Goal: Task Accomplishment & Management: Manage account settings

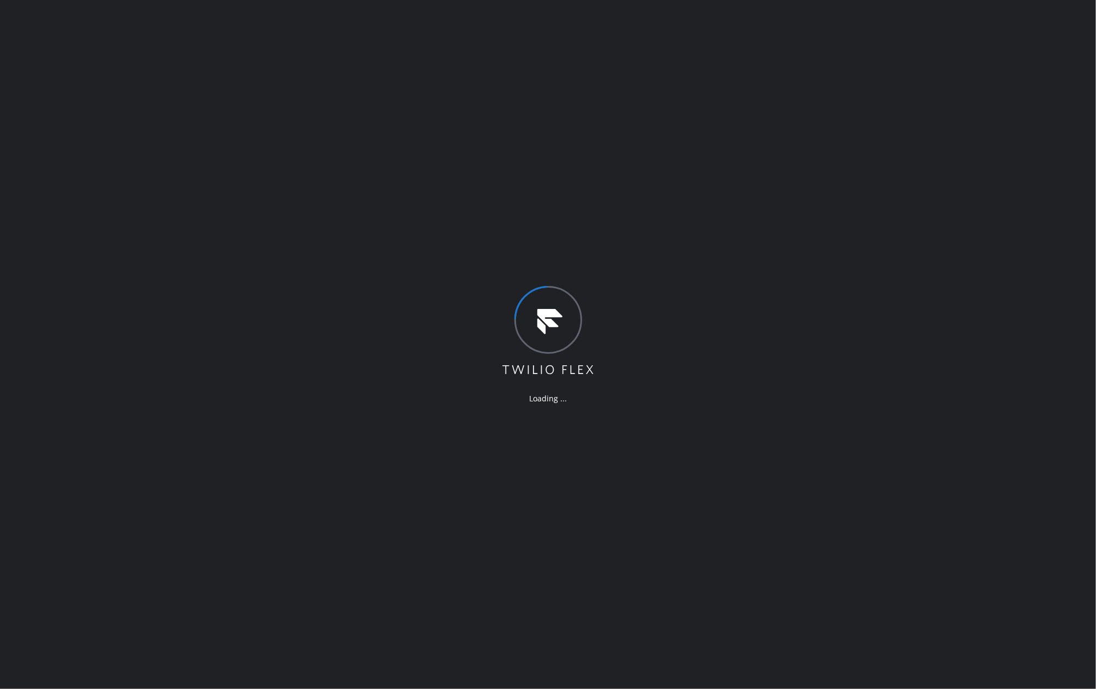
click at [698, 402] on div "Loading ..." at bounding box center [548, 344] width 1096 height 689
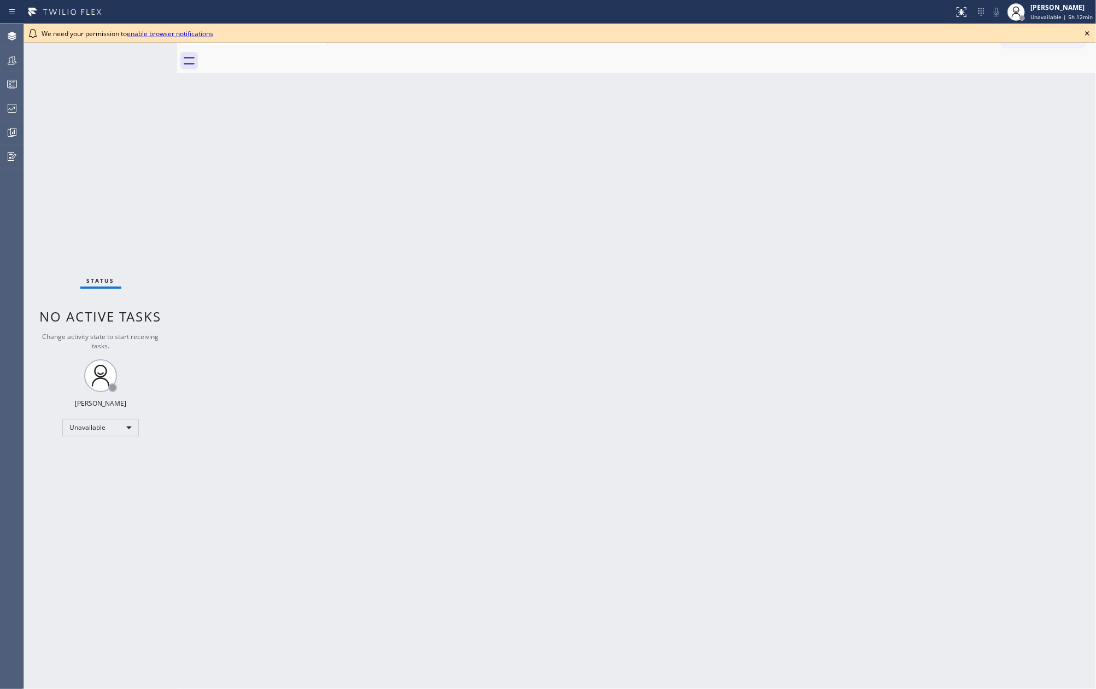
drag, startPoint x: 407, startPoint y: 186, endPoint x: 506, endPoint y: 136, distance: 111.0
click at [414, 179] on div "Back to Dashboard Change Sender ID Customers Technicians Select a contact Outbo…" at bounding box center [636, 356] width 919 height 665
click at [1087, 32] on icon at bounding box center [1087, 33] width 13 height 13
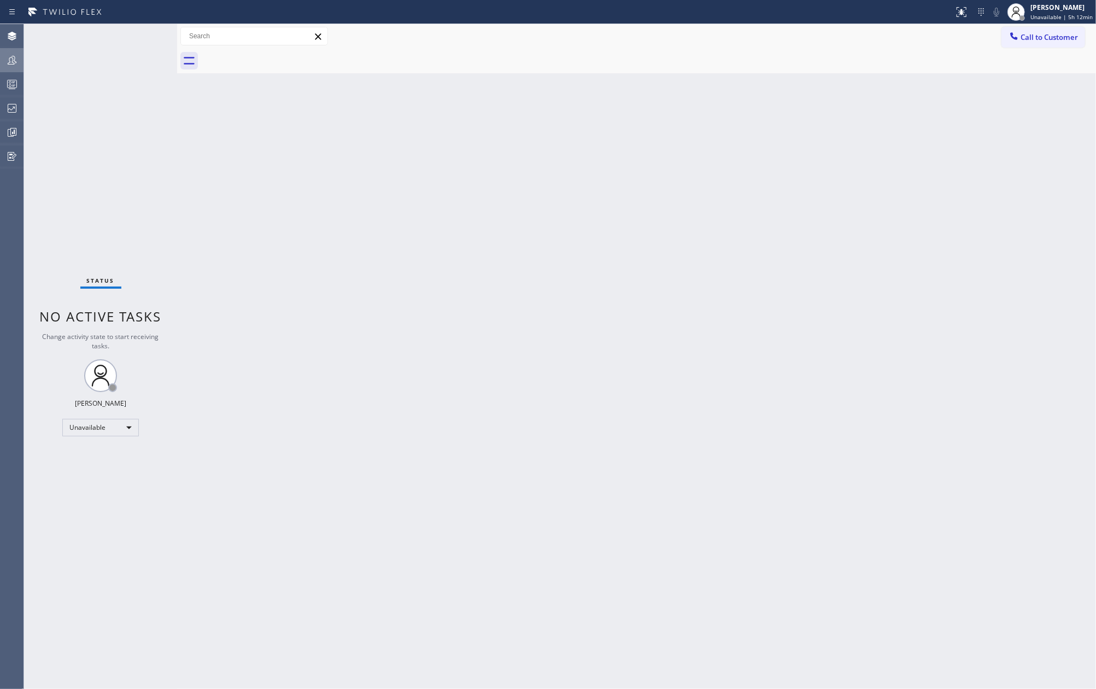
click at [14, 57] on icon at bounding box center [11, 60] width 13 height 13
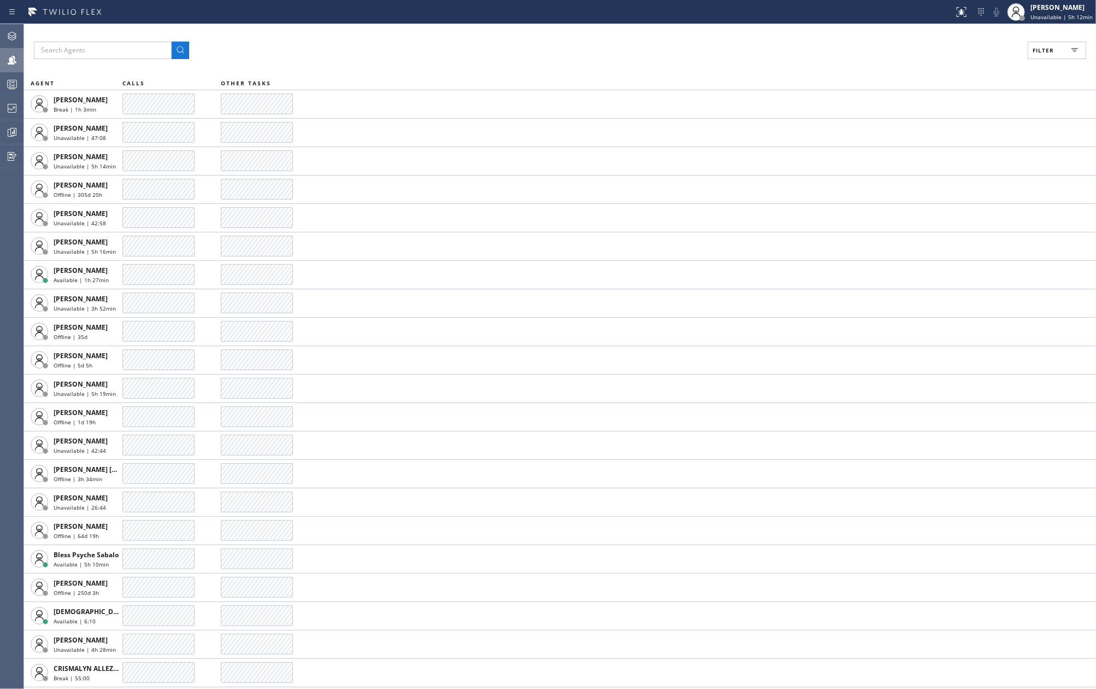
click at [1052, 46] on span "Filter" at bounding box center [1043, 50] width 21 height 8
click at [941, 129] on input "Available" at bounding box center [937, 128] width 13 height 13
checkbox input "true"
drag, startPoint x: 939, startPoint y: 161, endPoint x: 1009, endPoint y: 83, distance: 104.5
click at [941, 157] on input "Break" at bounding box center [937, 163] width 13 height 13
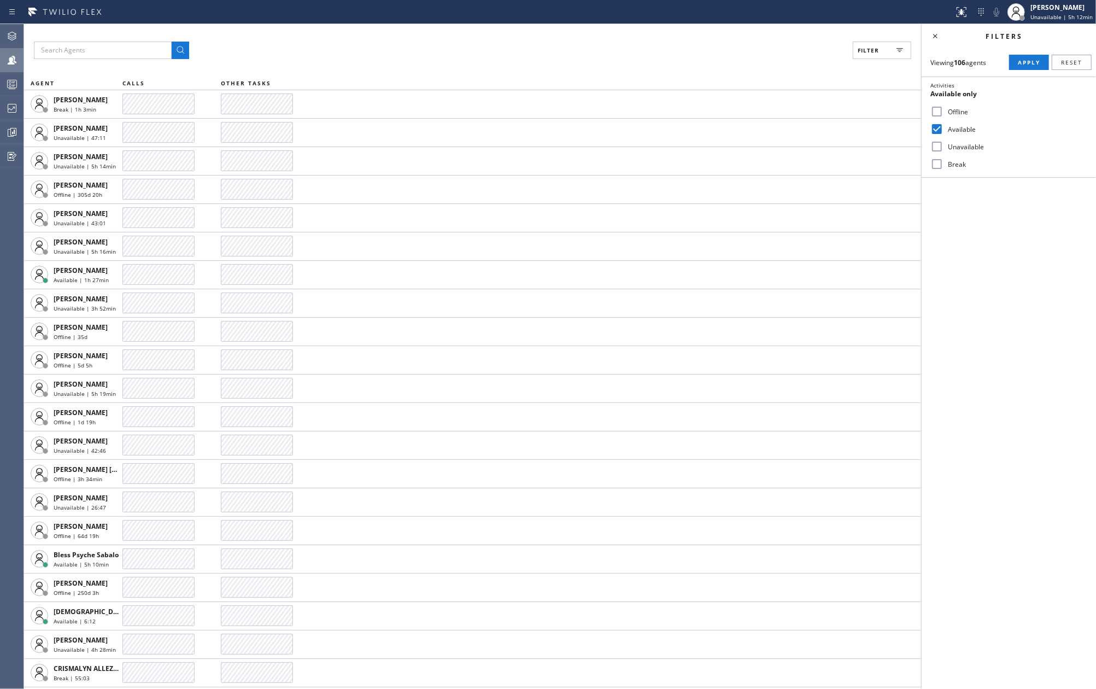
checkbox input "true"
click at [1023, 61] on span "Apply" at bounding box center [1029, 63] width 22 height 8
click at [939, 35] on icon at bounding box center [935, 36] width 13 height 13
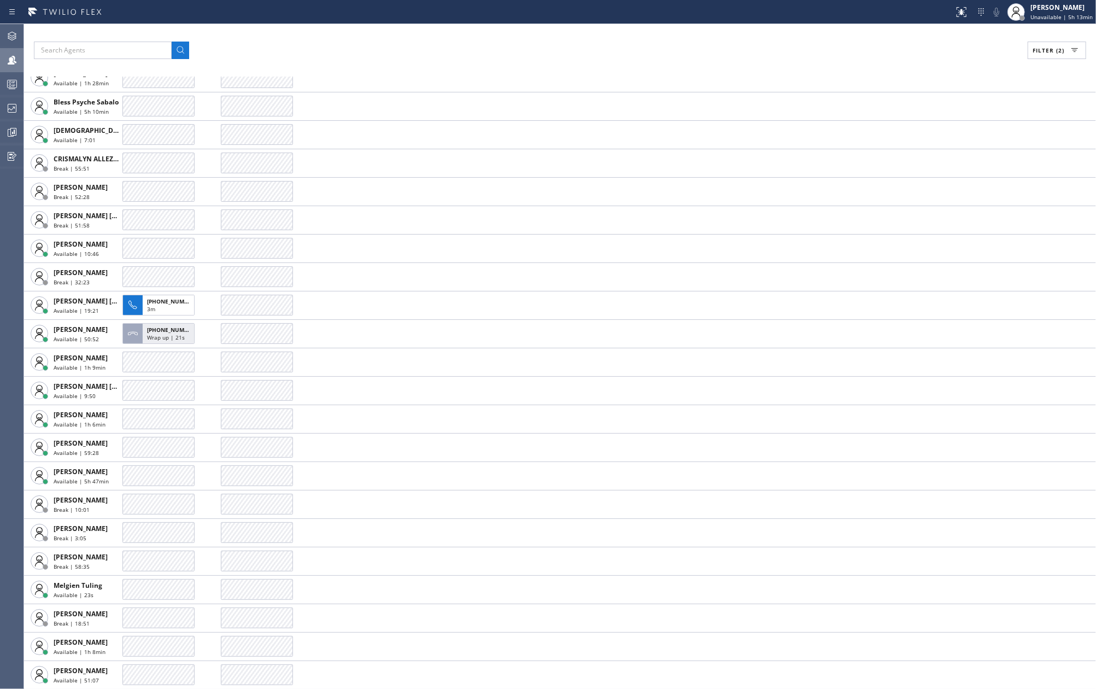
scroll to position [73, 0]
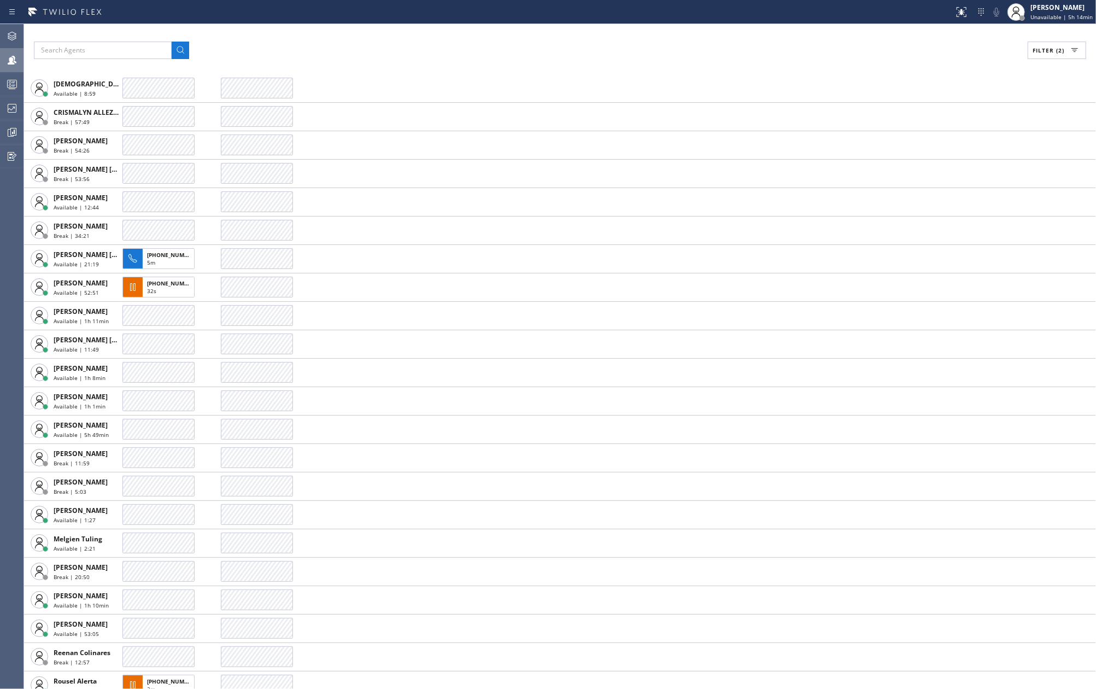
click at [487, 47] on div "Filter (2)" at bounding box center [560, 50] width 1053 height 17
click at [1066, 17] on span "Unavailable | 5h 14min" at bounding box center [1062, 17] width 62 height 8
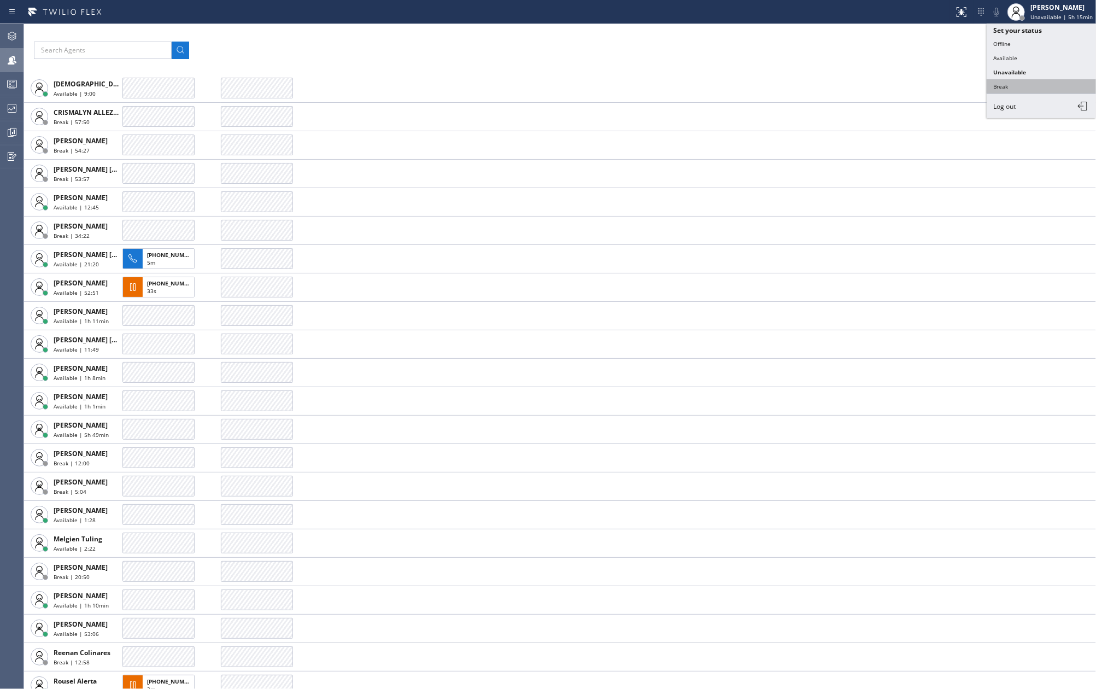
click at [1030, 86] on button "Break" at bounding box center [1041, 86] width 109 height 14
